Goal: Use online tool/utility: Utilize a website feature to perform a specific function

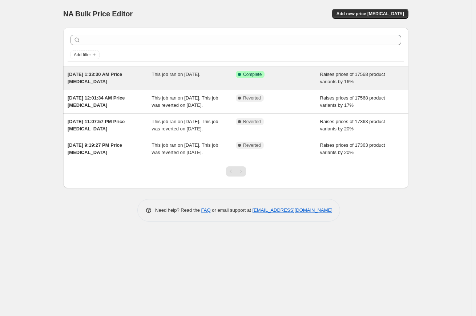
click at [339, 71] on div "Raises prices of 17568 product variants by 16%" at bounding box center [362, 78] width 84 height 15
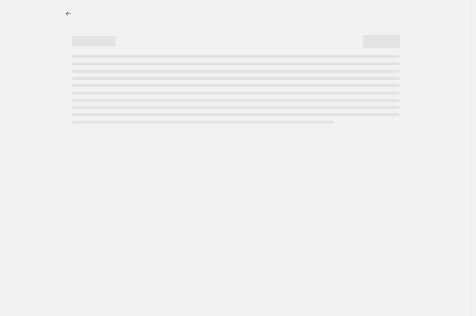
select select "percentage"
select select "no_change"
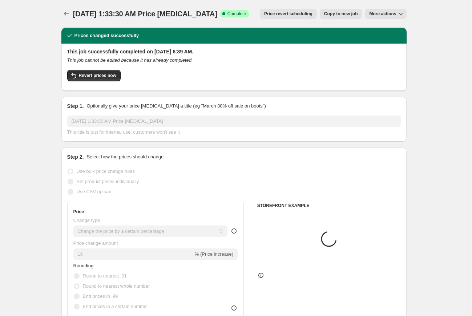
select select "tag"
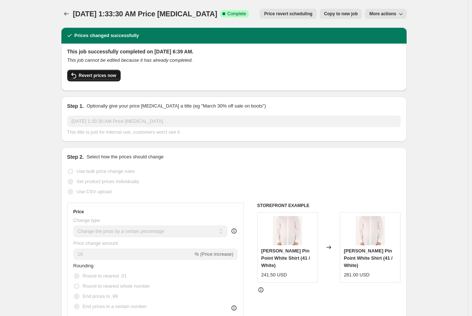
click at [105, 75] on span "Revert prices now" at bounding box center [97, 76] width 37 height 6
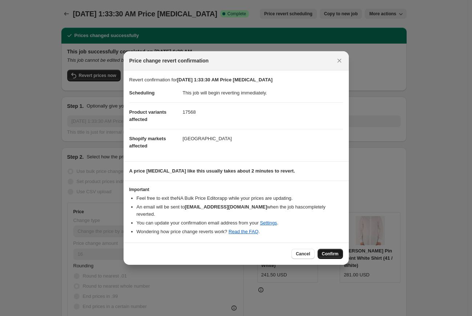
click at [333, 252] on span "Confirm" at bounding box center [330, 254] width 17 height 6
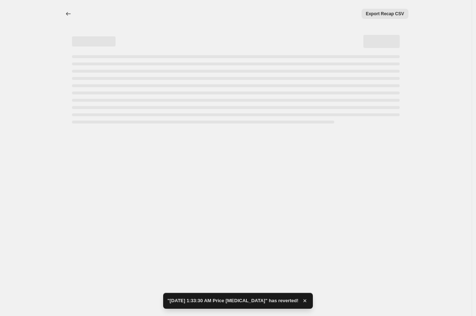
select select "percentage"
select select "no_change"
select select "tag"
